Goal: Navigation & Orientation: Go to known website

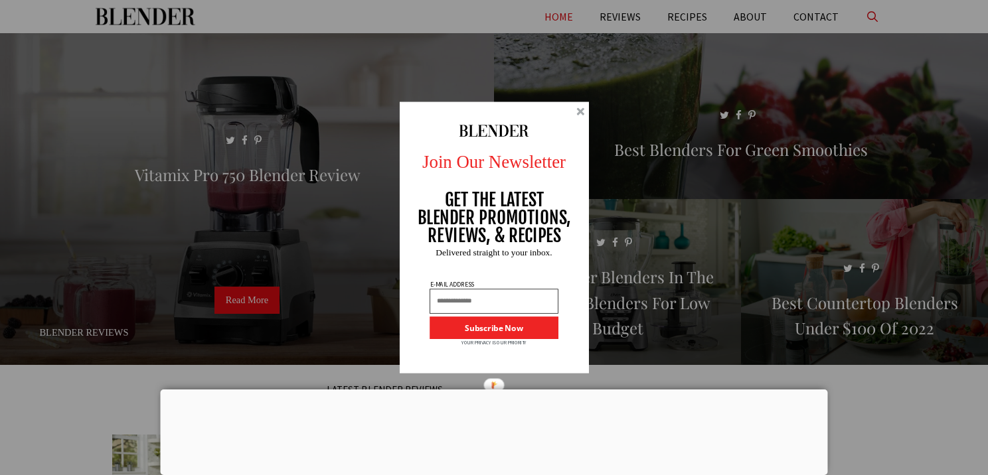
click at [579, 112] on div at bounding box center [580, 112] width 8 height 8
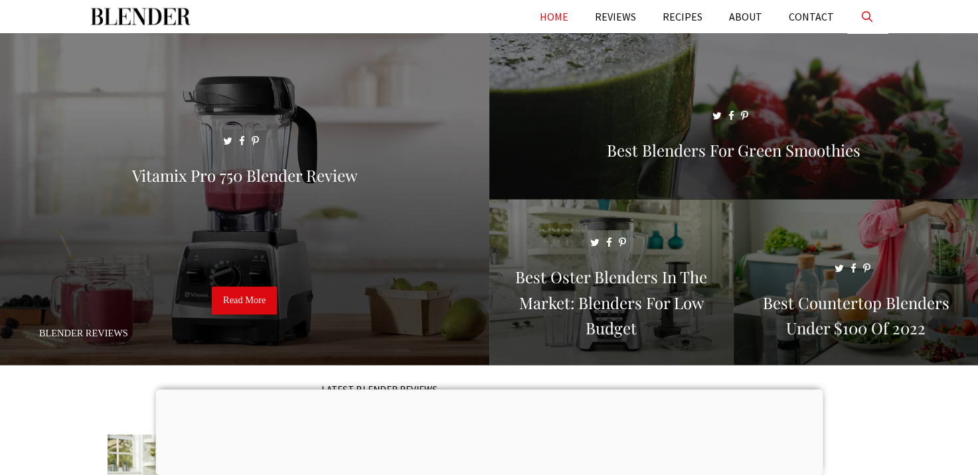
click at [552, 24] on link "HOME" at bounding box center [553, 16] width 55 height 33
